Goal: Check status: Check status

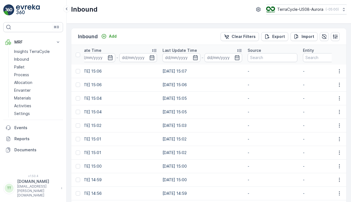
scroll to position [0, 148]
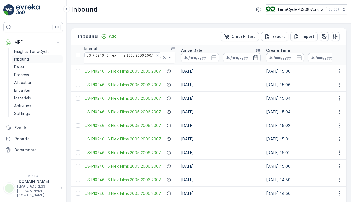
click at [22, 60] on p "Inbound" at bounding box center [21, 59] width 15 height 6
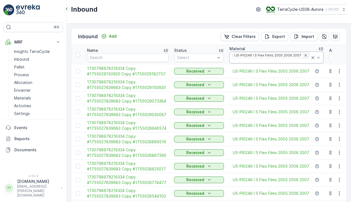
click at [304, 57] on icon "Remove US-PI0246 I S Flex Films 2005 2006 2007" at bounding box center [306, 55] width 4 height 4
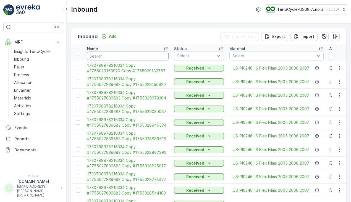
click at [107, 54] on input "text" at bounding box center [128, 55] width 82 height 9
paste input "1Z1AR8619098239501"
type input "1Z1AR8619098239501"
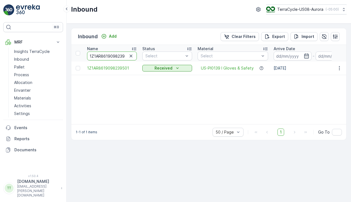
click at [113, 57] on input "1Z1AR8619098239501" at bounding box center [112, 55] width 50 height 9
paste input "B799H29026490713"
type input "1ZB799H29026490713"
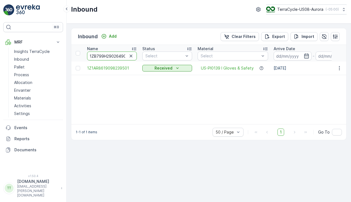
scroll to position [0, 6]
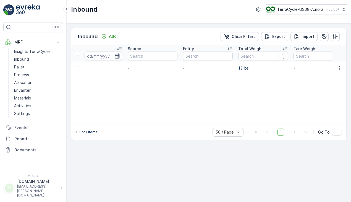
scroll to position [0, 412]
